Goal: Find contact information: Find contact information

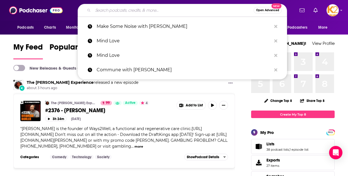
click at [110, 14] on input "Search podcasts, credits, & more..." at bounding box center [173, 10] width 161 height 9
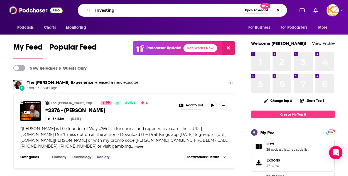
type input "Investing"
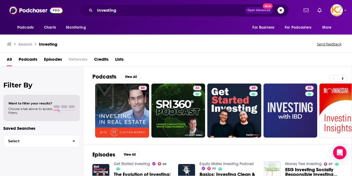
click at [27, 61] on span "Podcasts" at bounding box center [28, 60] width 19 height 11
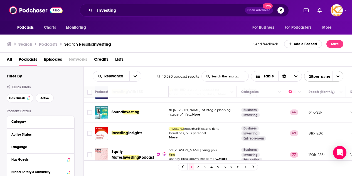
scroll to position [91, 35]
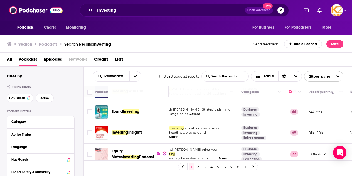
click at [5, 25] on div "Podcasts Charts Monitoring For Business For Podcasters More" at bounding box center [176, 28] width 352 height 14
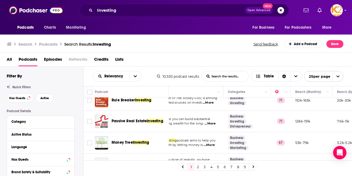
scroll to position [166, 48]
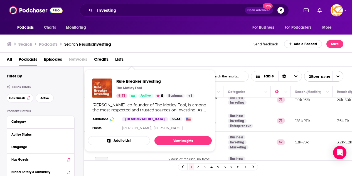
click at [181, 59] on div "All Podcasts Episodes Networks Credits Lists" at bounding box center [177, 60] width 341 height 11
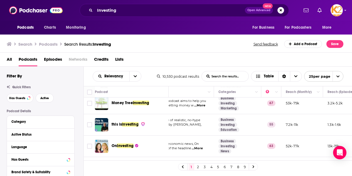
scroll to position [205, 58]
click at [9, 14] on div "Podcasts Charts Monitoring Investing Open Advanced New For Business For Podcast…" at bounding box center [176, 10] width 352 height 21
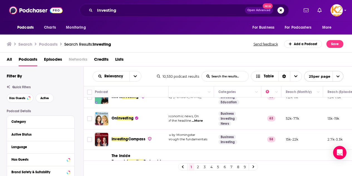
scroll to position [232, 58]
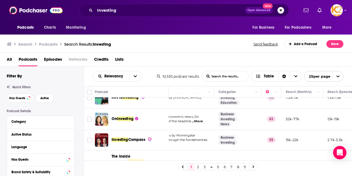
click at [202, 53] on div "All Podcasts Episodes Networks Credits Lists" at bounding box center [176, 60] width 353 height 14
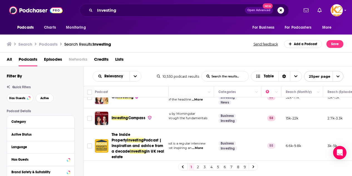
scroll to position [254, 58]
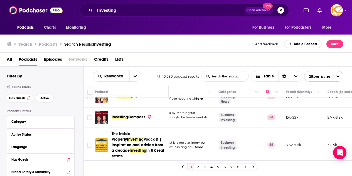
click at [33, 21] on div "Podcasts Charts Monitoring" at bounding box center [53, 28] width 80 height 14
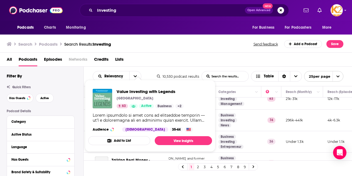
scroll to position [349, 58]
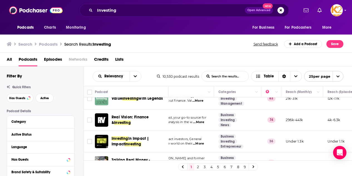
click at [251, 119] on td "Business Investing News" at bounding box center [237, 119] width 47 height 21
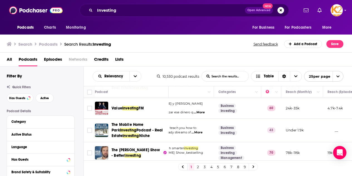
scroll to position [463, 58]
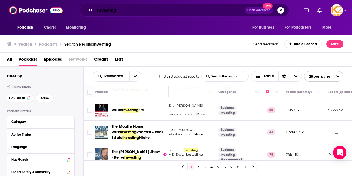
click at [129, 11] on input "Investing" at bounding box center [170, 10] width 150 height 9
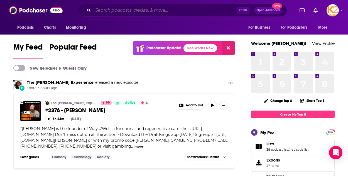
click at [120, 10] on input "Search podcasts, credits, & more..." at bounding box center [165, 10] width 144 height 9
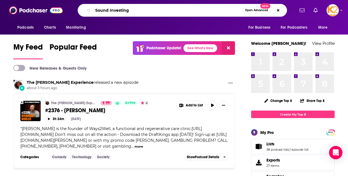
type input "Sound Investing"
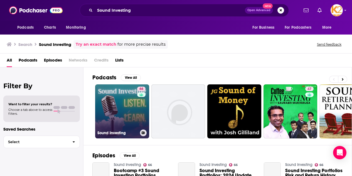
click at [134, 109] on link "66 Sound Investing" at bounding box center [122, 111] width 54 height 54
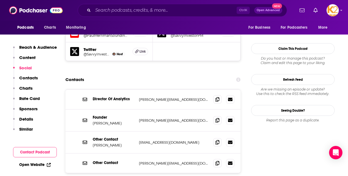
scroll to position [510, 0]
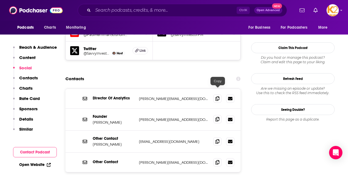
click at [216, 115] on span at bounding box center [217, 119] width 8 height 8
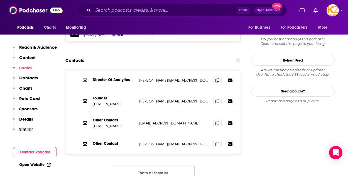
scroll to position [529, 0]
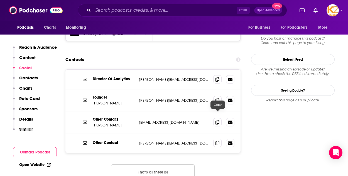
click at [219, 141] on icon at bounding box center [218, 143] width 4 height 4
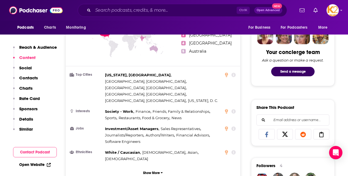
scroll to position [270, 0]
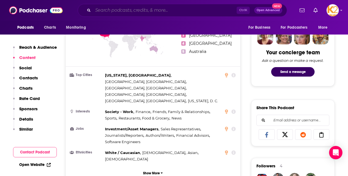
click at [131, 11] on input "Search podcasts, credits, & more..." at bounding box center [165, 10] width 144 height 9
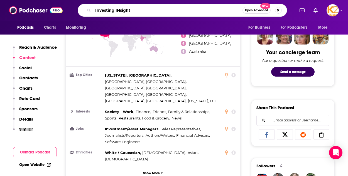
type input "Investing INsights"
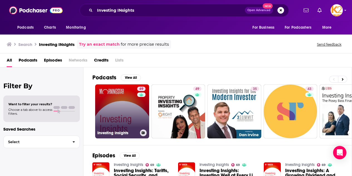
click at [138, 104] on div "69" at bounding box center [142, 108] width 10 height 43
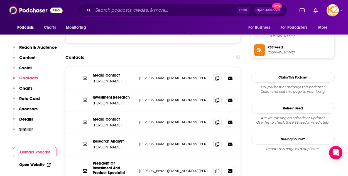
scroll to position [502, 0]
click at [215, 74] on span at bounding box center [217, 78] width 8 height 8
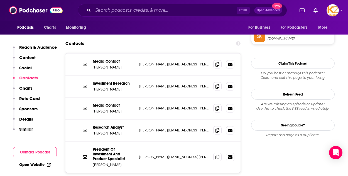
scroll to position [518, 0]
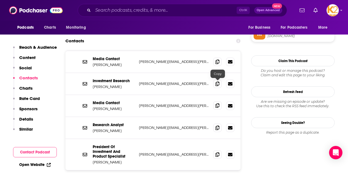
click at [217, 103] on icon at bounding box center [218, 105] width 4 height 4
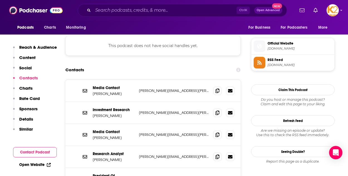
scroll to position [489, 0]
click at [8, 16] on div "Podcasts Charts Monitoring Ctrl K Open Advanced New For Business For Podcasters…" at bounding box center [174, 10] width 348 height 21
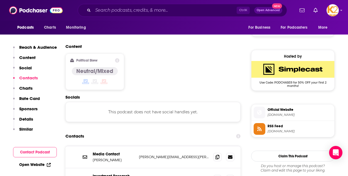
scroll to position [422, 0]
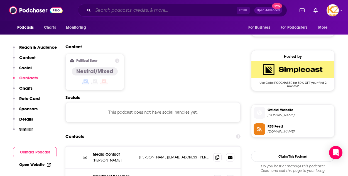
click at [114, 13] on input "Search podcasts, credits, & more..." at bounding box center [165, 10] width 144 height 9
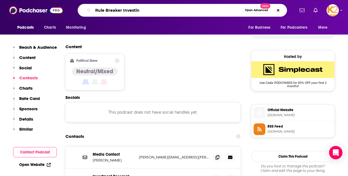
type input "Rule Breaker Investing"
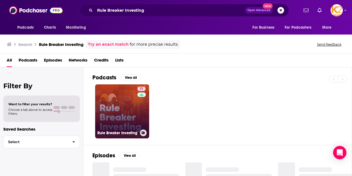
click at [135, 99] on link "71 Rule Breaker Investing" at bounding box center [122, 111] width 54 height 54
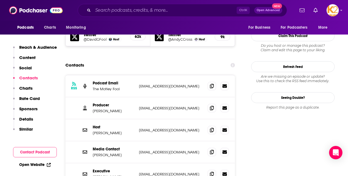
scroll to position [523, 0]
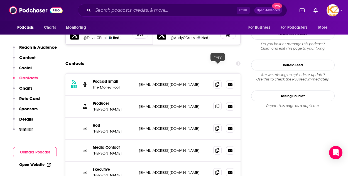
click at [219, 104] on icon at bounding box center [218, 106] width 4 height 4
drag, startPoint x: 119, startPoint y: 71, endPoint x: 92, endPoint y: 70, distance: 26.7
click at [92, 96] on div "Producer [PERSON_NAME] [EMAIL_ADDRESS][DOMAIN_NAME] [EMAIL_ADDRESS][DOMAIN_NAME]" at bounding box center [152, 107] width 175 height 22
copy p "[PERSON_NAME]"
click at [215, 102] on span at bounding box center [217, 106] width 8 height 8
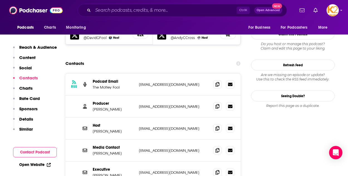
click at [134, 13] on input "Search podcasts, credits, & more..." at bounding box center [165, 10] width 144 height 9
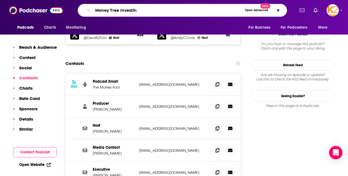
type input "Money Tree Investing"
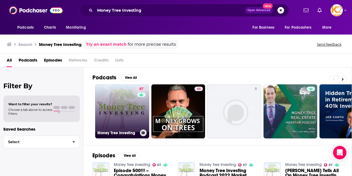
click at [140, 109] on div "67" at bounding box center [142, 108] width 10 height 43
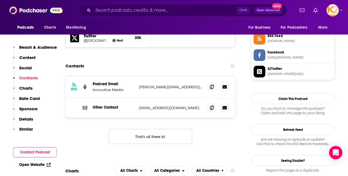
scroll to position [510, 0]
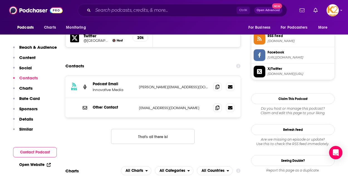
click at [216, 84] on icon at bounding box center [218, 86] width 4 height 4
click at [220, 82] on span at bounding box center [217, 86] width 8 height 8
click at [114, 15] on div "Ctrl K Open Advanced New" at bounding box center [182, 10] width 209 height 13
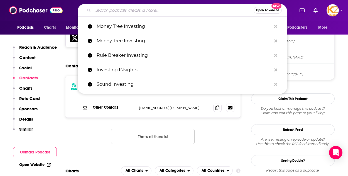
click at [112, 14] on input "Search podcasts, credits, & more..." at bounding box center [173, 10] width 161 height 9
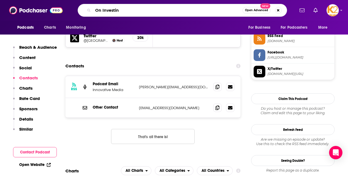
type input "On Investing"
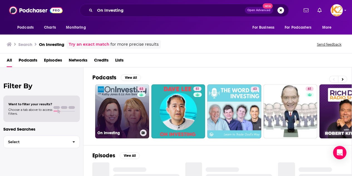
click at [129, 102] on link "63 On Investing" at bounding box center [122, 111] width 54 height 54
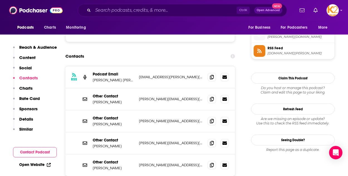
scroll to position [501, 0]
click at [211, 74] on icon at bounding box center [212, 76] width 4 height 4
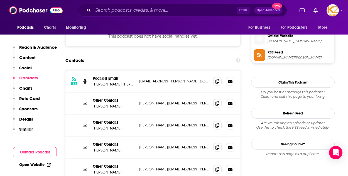
scroll to position [496, 0]
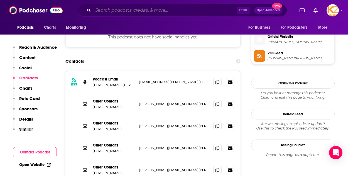
click at [121, 13] on input "Search podcasts, credits, & more..." at bounding box center [165, 10] width 144 height 9
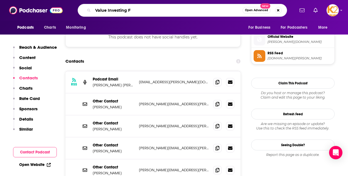
type input "Value Investing FM"
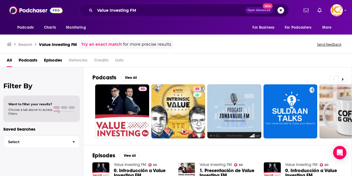
click at [318, 74] on div "Podcasts View All 60 68 5 32 47 + 10" at bounding box center [222, 106] width 260 height 78
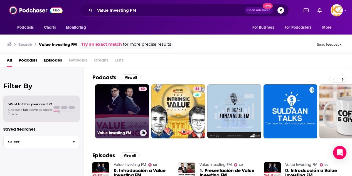
click at [129, 109] on link "60 Value Investing FM" at bounding box center [122, 111] width 54 height 54
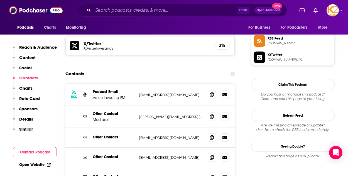
scroll to position [457, 0]
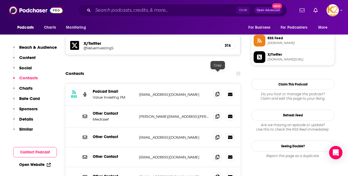
click at [216, 92] on icon at bounding box center [218, 94] width 4 height 4
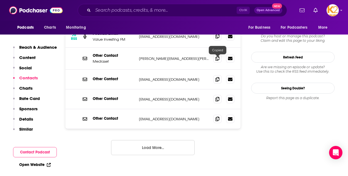
scroll to position [516, 0]
